Goal: Transaction & Acquisition: Download file/media

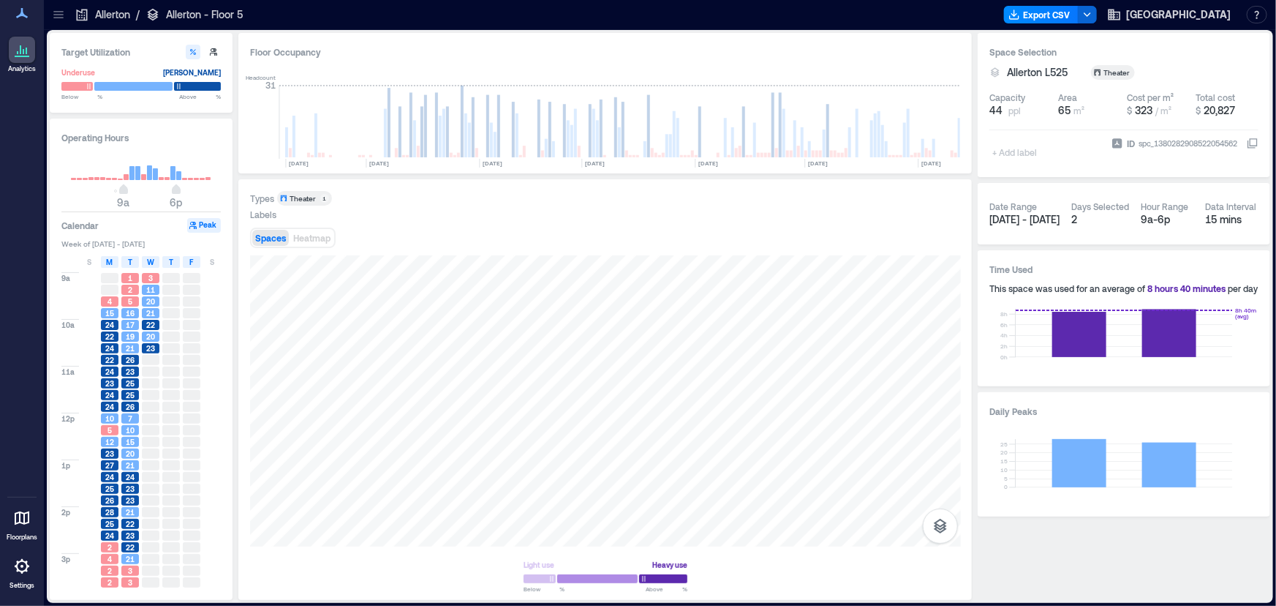
scroll to position [0, 355]
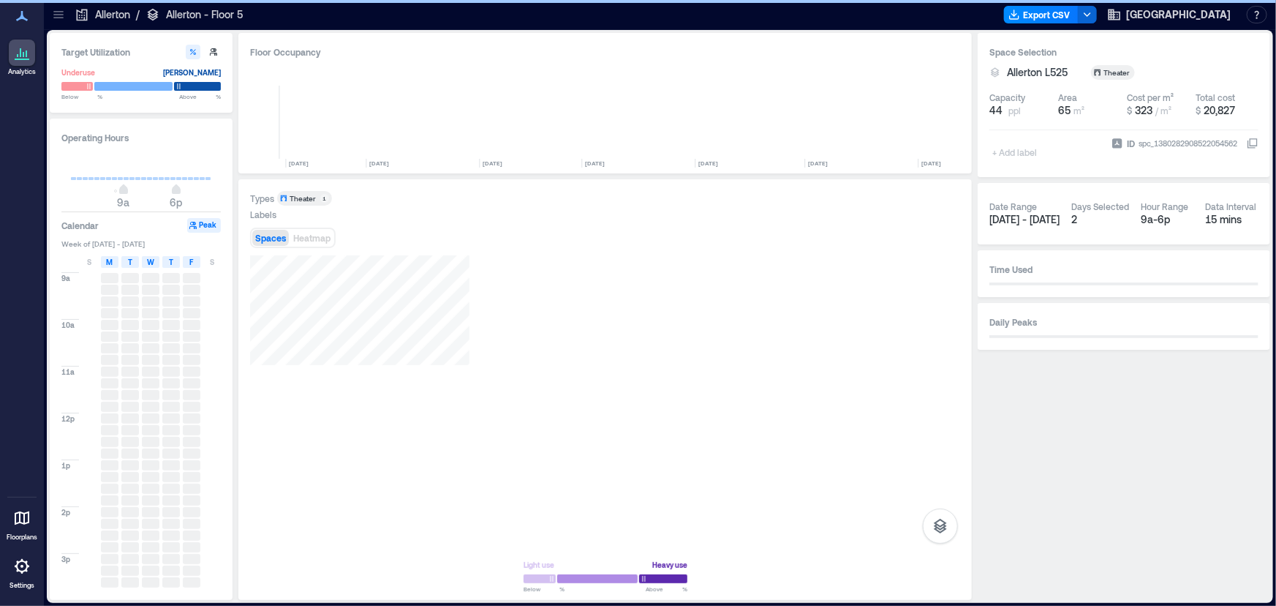
scroll to position [0, 355]
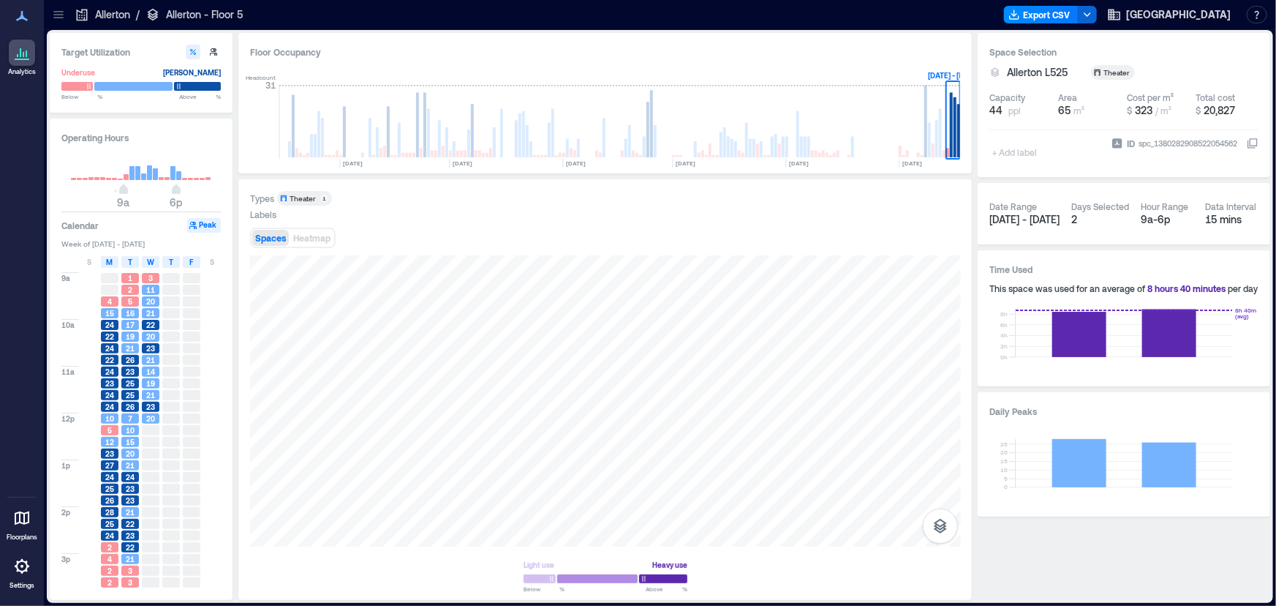
click at [208, 218] on button "Peak" at bounding box center [204, 225] width 34 height 15
click at [200, 218] on button "Peak" at bounding box center [204, 225] width 34 height 15
click at [151, 256] on span "W" at bounding box center [150, 262] width 7 height 12
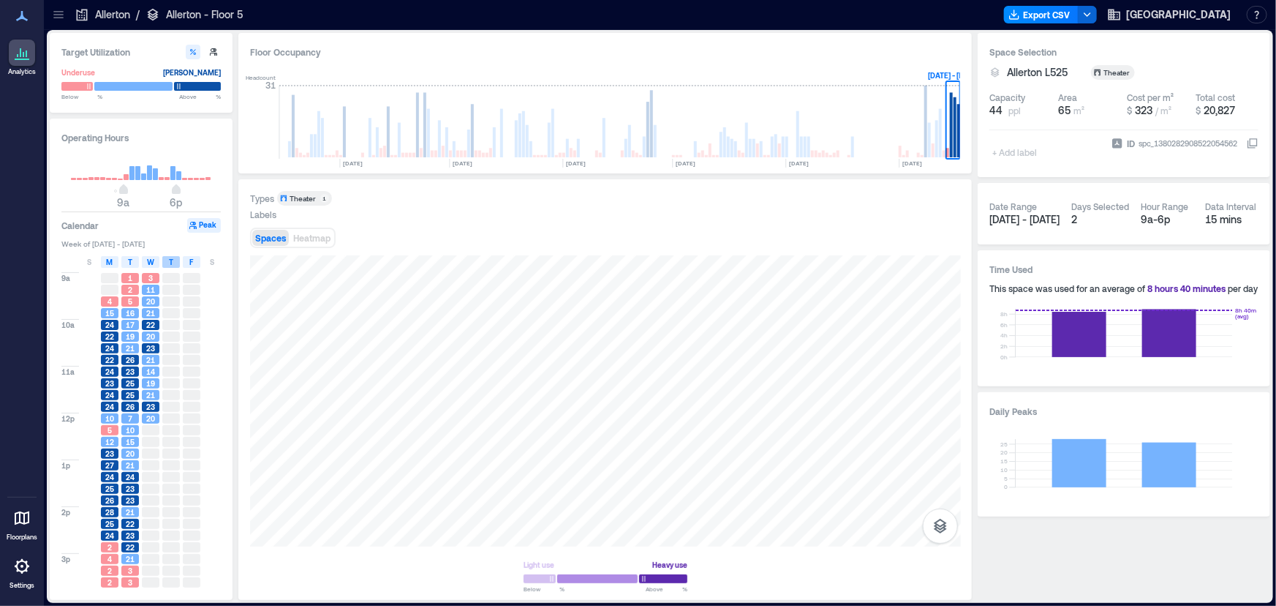
click at [174, 256] on div "T" at bounding box center [171, 262] width 18 height 12
click at [190, 256] on span "F" at bounding box center [192, 262] width 4 height 12
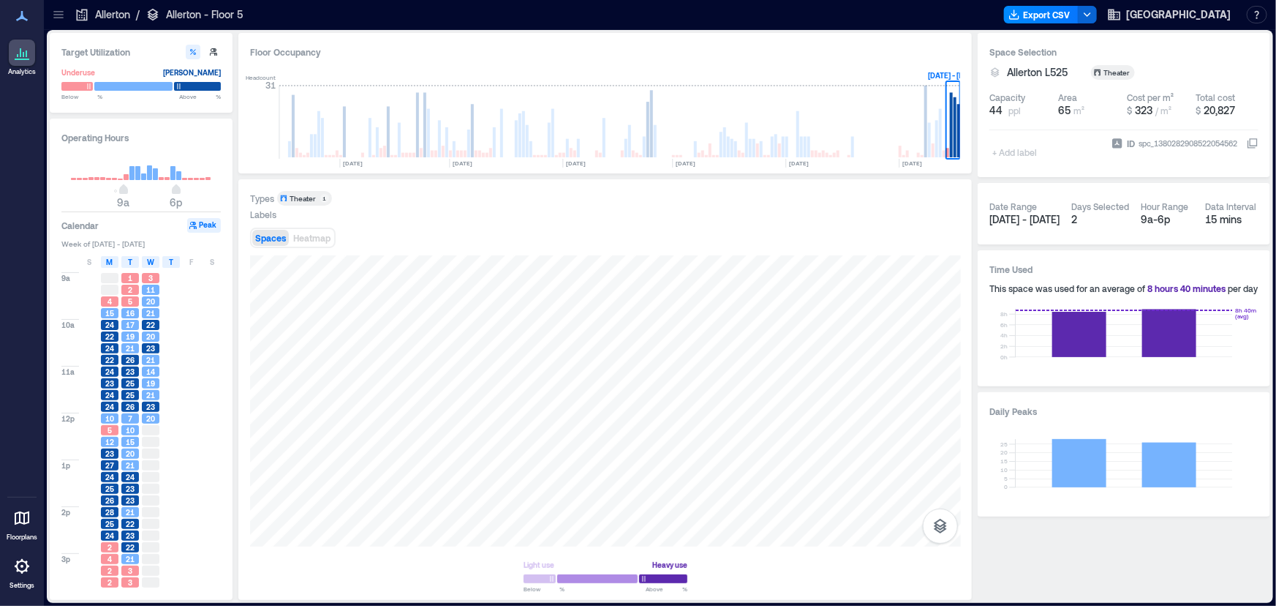
click at [173, 256] on div "T" at bounding box center [171, 262] width 18 height 12
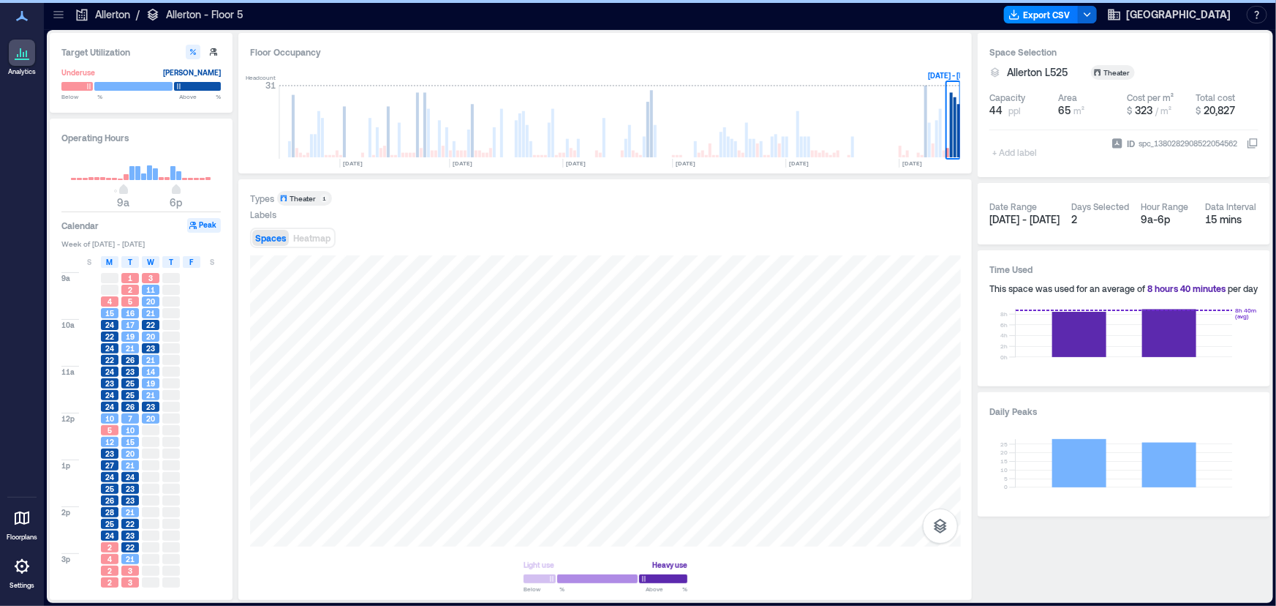
click at [188, 256] on div "F" at bounding box center [192, 262] width 18 height 12
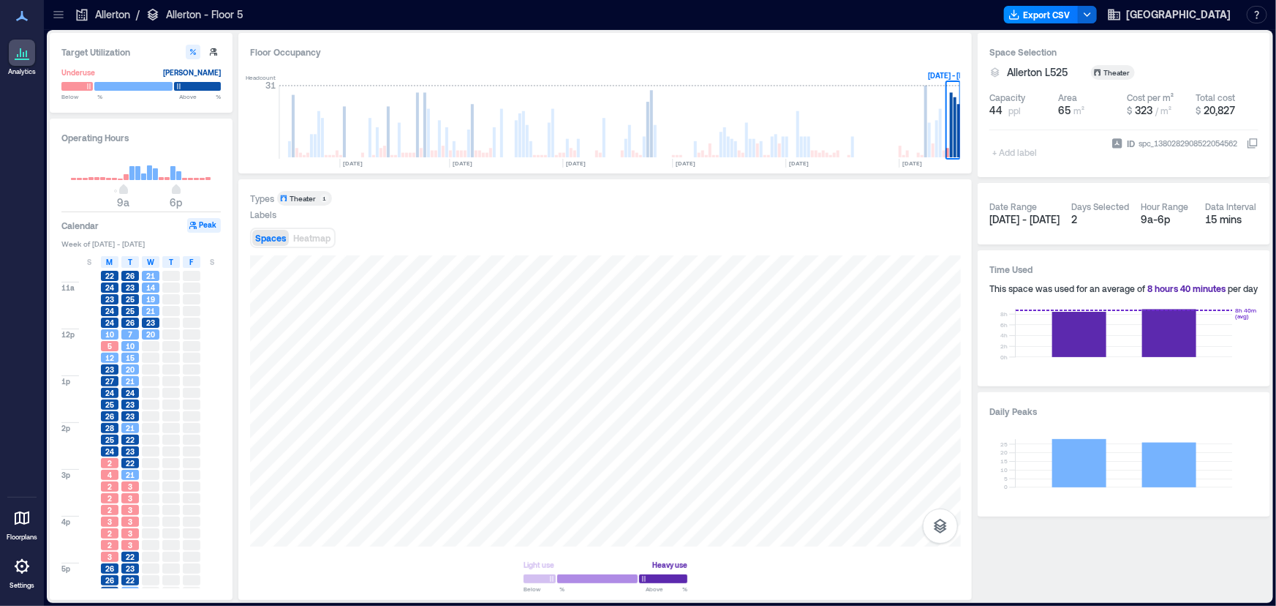
scroll to position [93, 0]
type input "**"
click at [176, 188] on span "6p" at bounding box center [176, 191] width 9 height 6
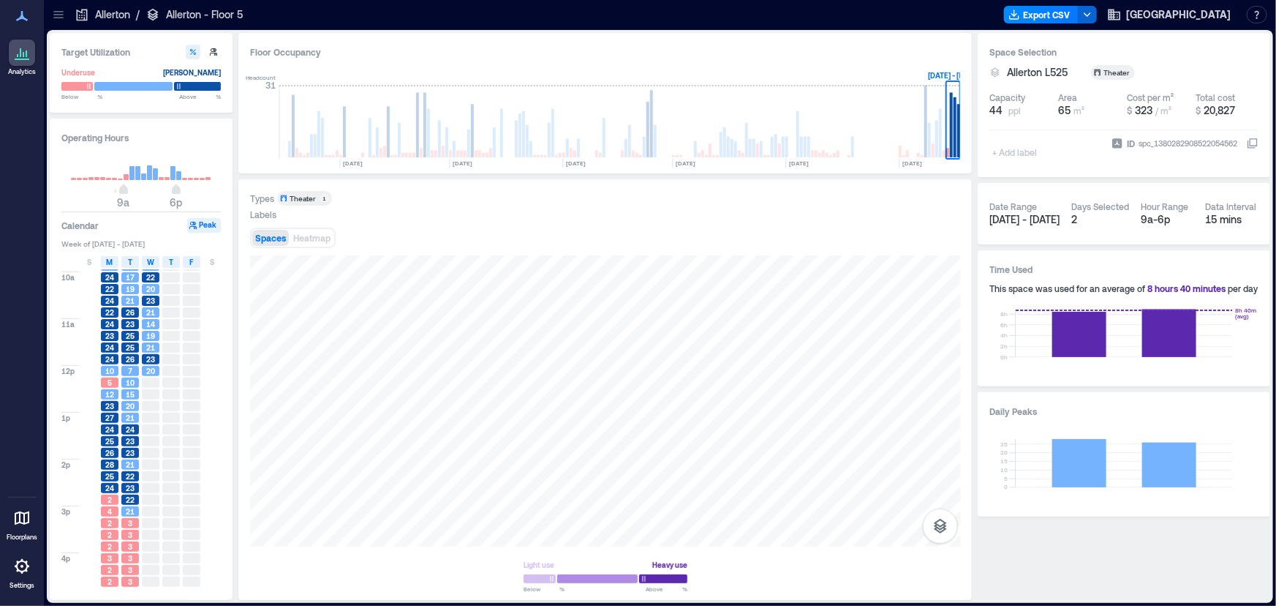
scroll to position [0, 0]
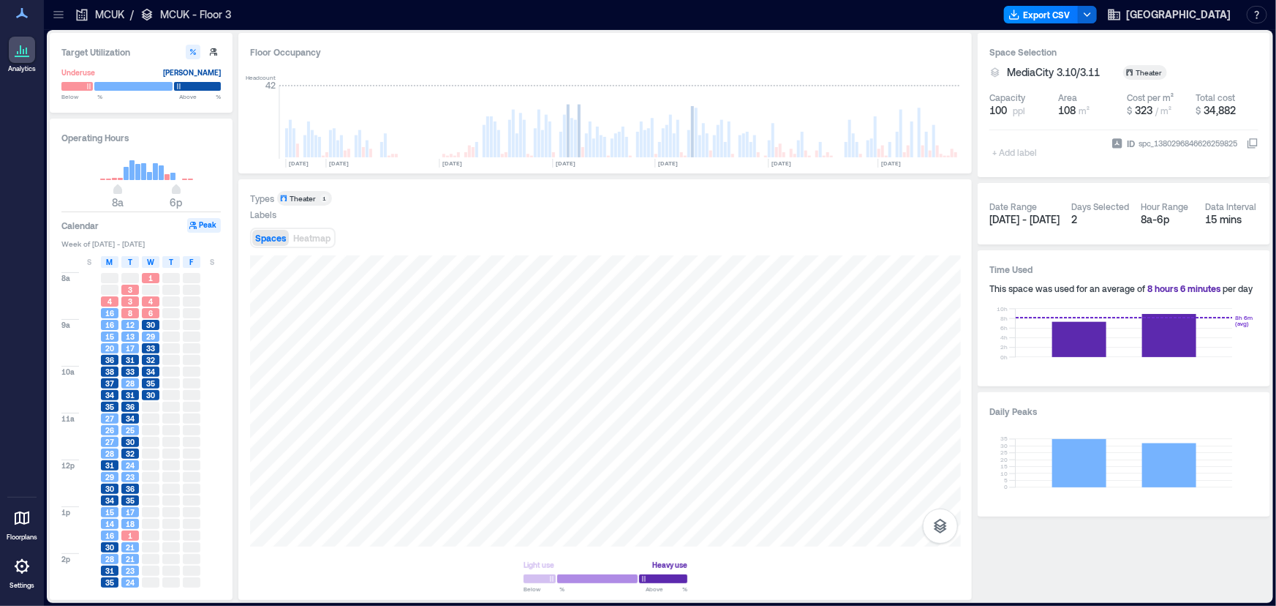
scroll to position [0, 429]
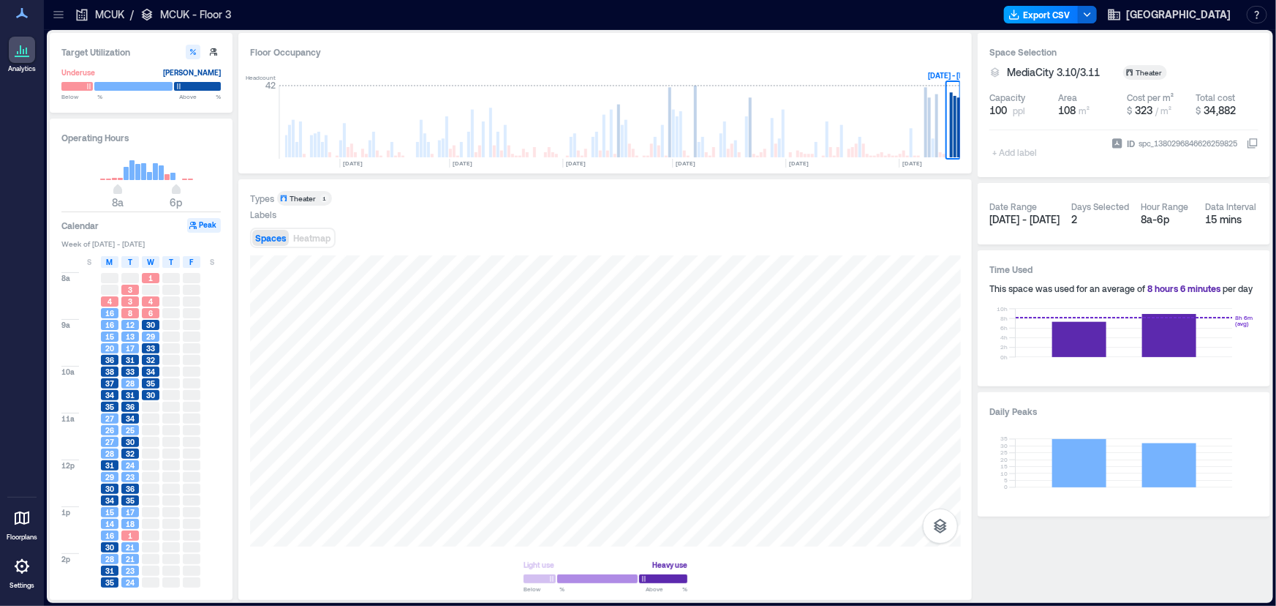
click at [1079, 16] on button "Export CSV" at bounding box center [1041, 15] width 75 height 18
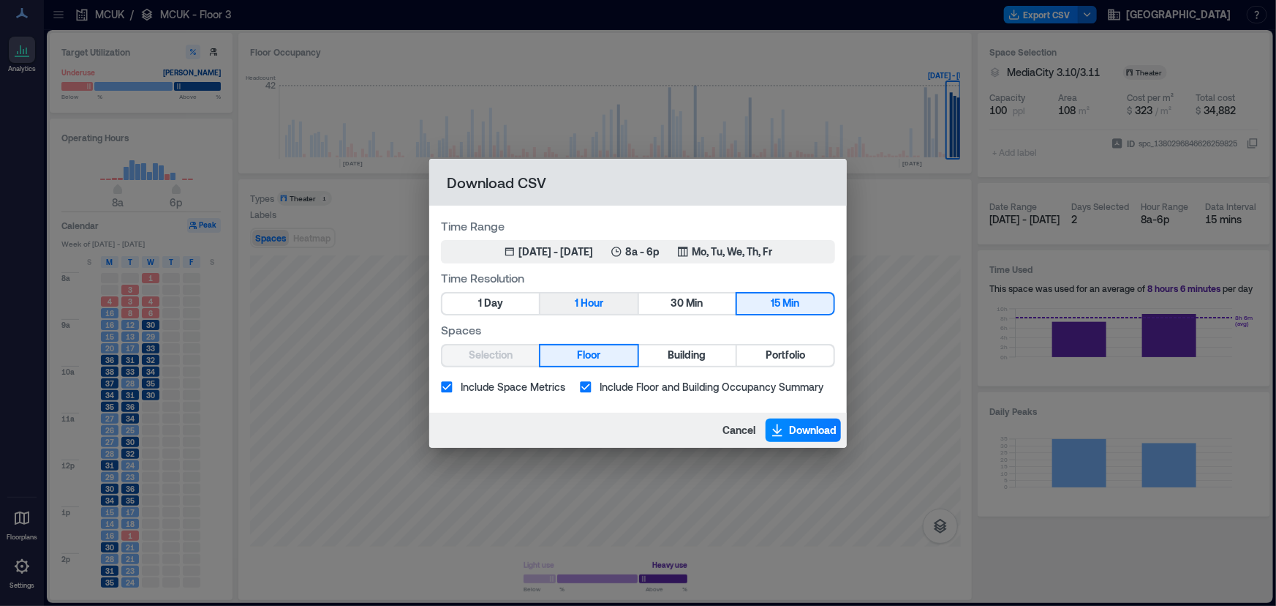
click at [584, 296] on span "Hour" at bounding box center [592, 303] width 23 height 18
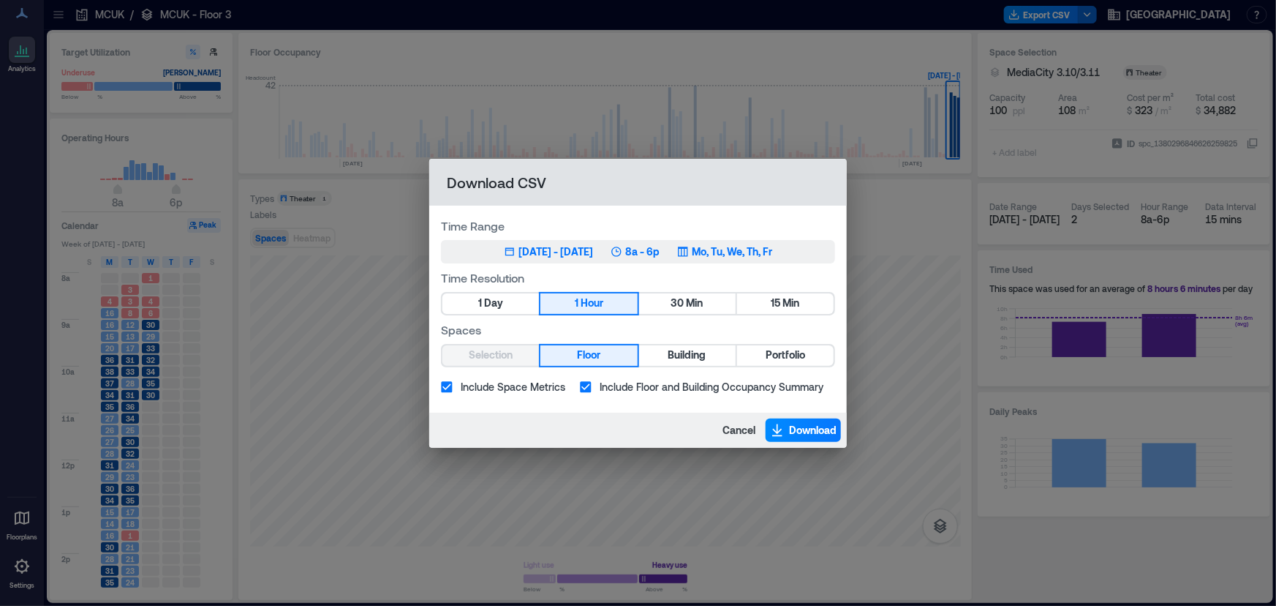
click at [592, 254] on div "Sep 15, 2025 - Sep 16, 2025" at bounding box center [556, 251] width 75 height 15
click at [802, 423] on span "Download" at bounding box center [813, 430] width 48 height 15
